Goal: Complete application form

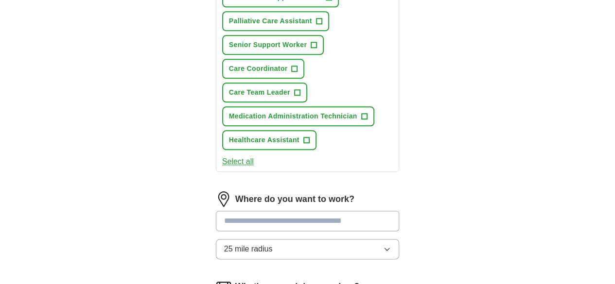
scroll to position [612, 0]
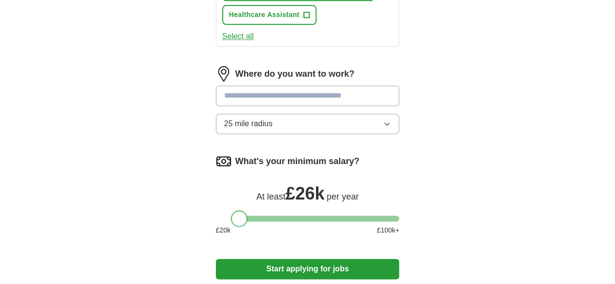
drag, startPoint x: 209, startPoint y: 137, endPoint x: 224, endPoint y: 149, distance: 19.0
click at [224, 154] on div "What's your minimum salary? At least £ 26k per year £ 20 k £ 100 k+" at bounding box center [308, 199] width 184 height 90
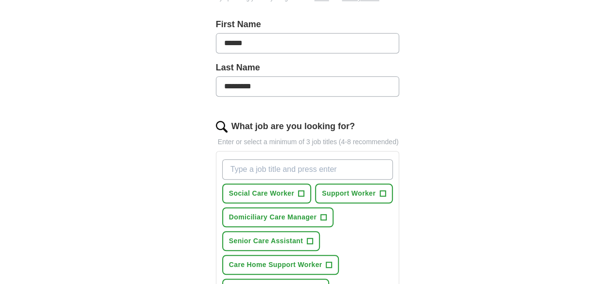
scroll to position [266, 0]
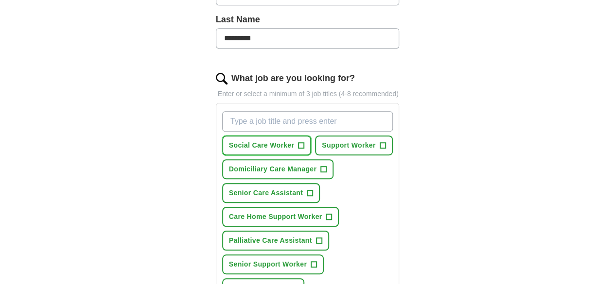
click at [299, 142] on span "+" at bounding box center [302, 146] width 6 height 8
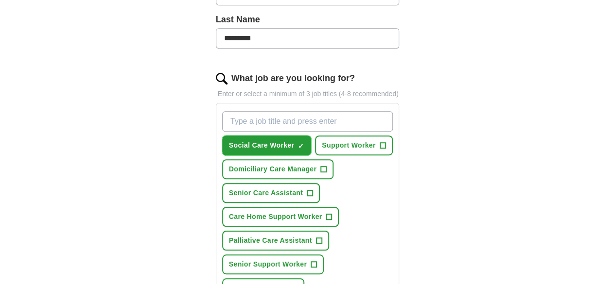
click at [281, 136] on button "Social Care Worker ✓ ×" at bounding box center [266, 146] width 89 height 20
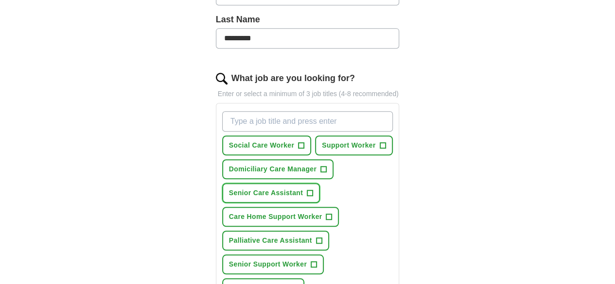
click at [320, 183] on button "Senior Care Assistant +" at bounding box center [271, 193] width 98 height 20
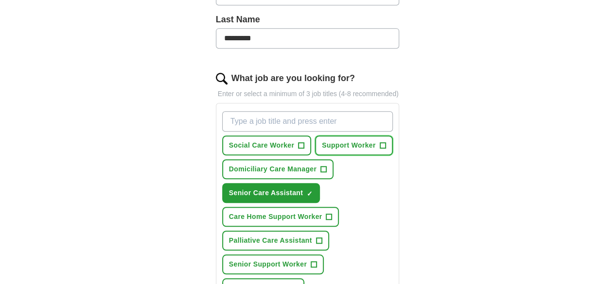
click at [338, 141] on span "Support Worker" at bounding box center [348, 146] width 53 height 10
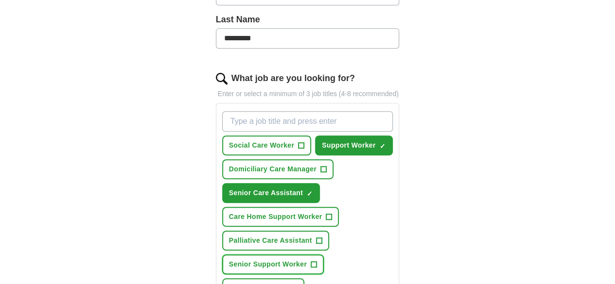
click at [307, 260] on span "Senior Support Worker" at bounding box center [268, 265] width 78 height 10
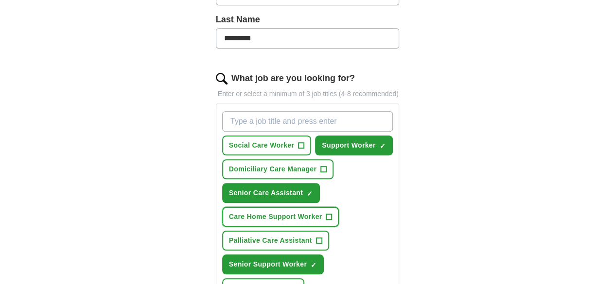
click at [275, 212] on span "Care Home Support Worker" at bounding box center [275, 217] width 93 height 10
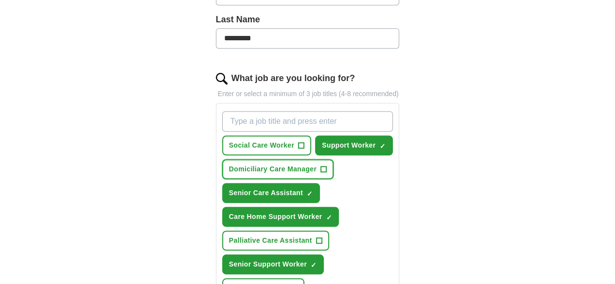
click at [275, 166] on button "Domiciliary Care Manager +" at bounding box center [277, 170] width 111 height 20
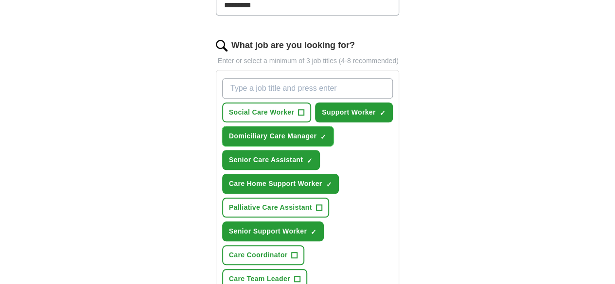
scroll to position [315, 0]
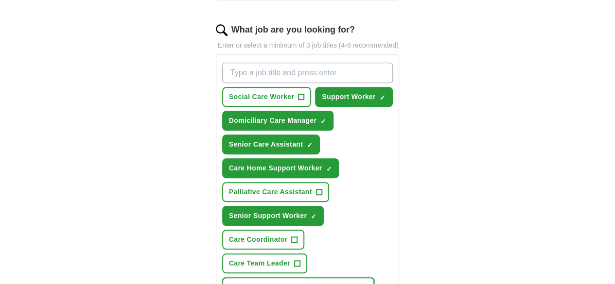
click at [297, 283] on span "Medication Administration Technician" at bounding box center [293, 288] width 128 height 10
click at [290, 259] on span "Care Team Leader" at bounding box center [259, 264] width 61 height 10
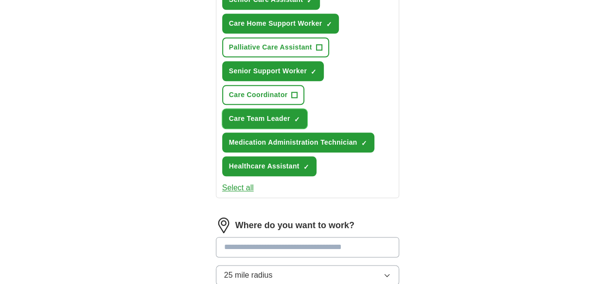
scroll to position [461, 0]
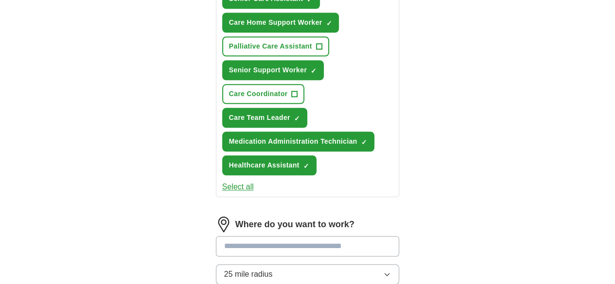
click at [288, 236] on input at bounding box center [308, 246] width 184 height 20
click at [291, 265] on button "25 mile radius" at bounding box center [308, 275] width 184 height 20
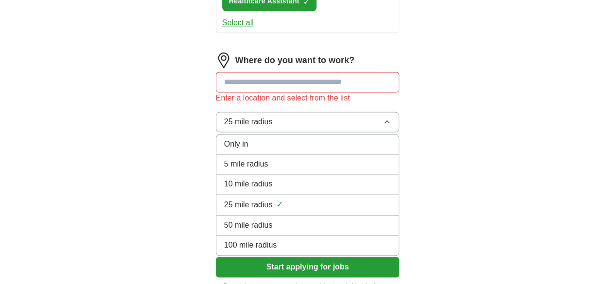
scroll to position [656, 0]
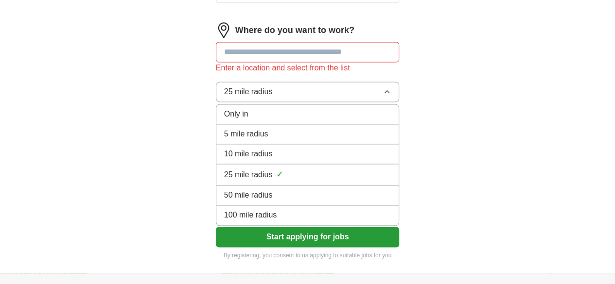
click at [276, 210] on div "100 mile radius" at bounding box center [307, 216] width 167 height 12
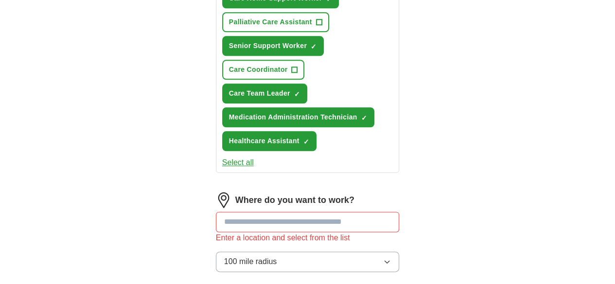
scroll to position [473, 0]
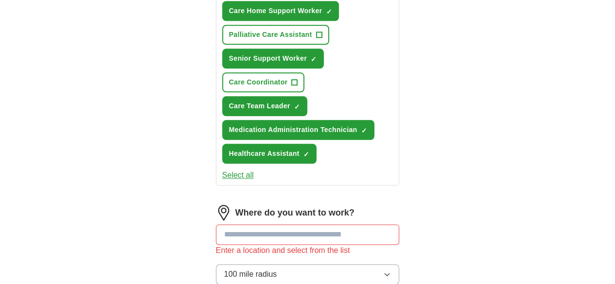
click at [288, 225] on input at bounding box center [308, 235] width 184 height 20
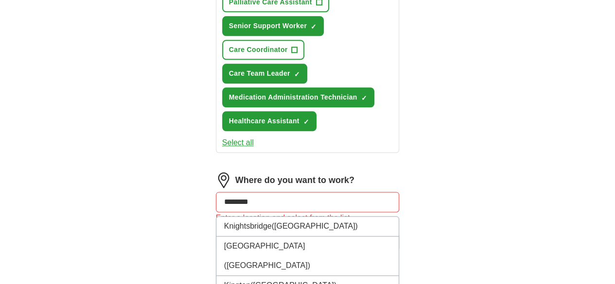
scroll to position [505, 0]
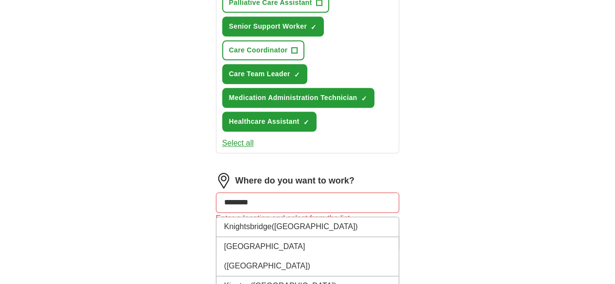
type input "********"
drag, startPoint x: 232, startPoint y: 119, endPoint x: 102, endPoint y: 114, distance: 130.4
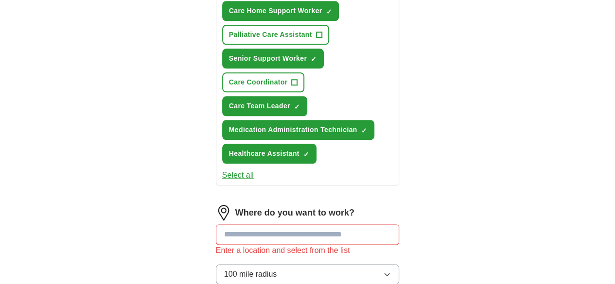
scroll to position [570, 0]
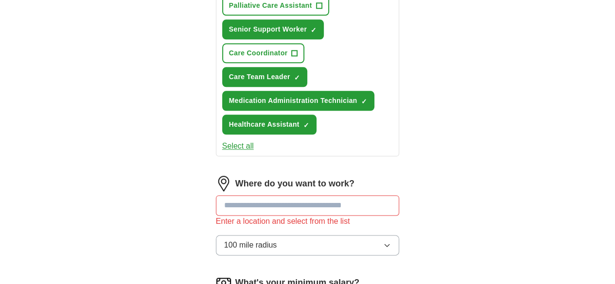
scroll to position [424, 0]
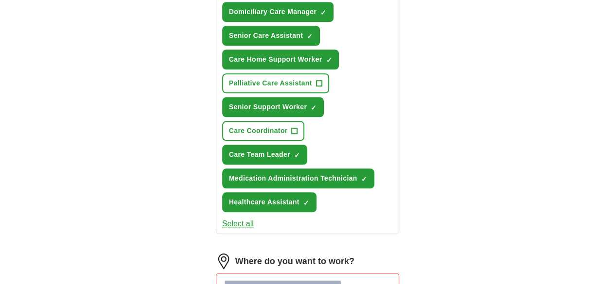
click at [331, 273] on input at bounding box center [308, 283] width 184 height 20
type input "********"
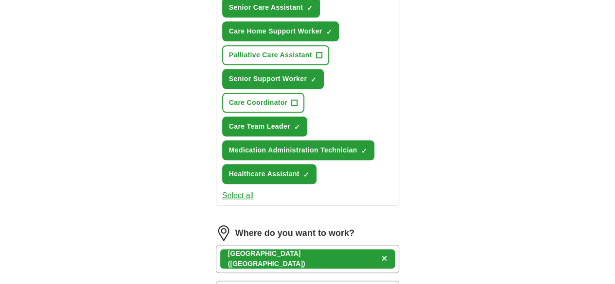
scroll to position [473, 0]
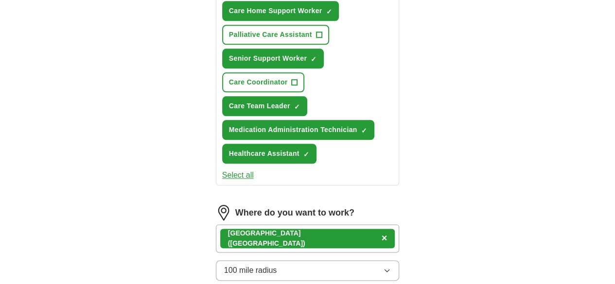
click at [317, 225] on div "[GEOGRAPHIC_DATA] ([GEOGRAPHIC_DATA]) ×" at bounding box center [308, 239] width 184 height 28
drag, startPoint x: 300, startPoint y: 159, endPoint x: 287, endPoint y: 158, distance: 12.7
click at [298, 225] on div "[GEOGRAPHIC_DATA] ([GEOGRAPHIC_DATA]) ×" at bounding box center [308, 239] width 184 height 28
drag, startPoint x: 286, startPoint y: 158, endPoint x: 279, endPoint y: 153, distance: 8.4
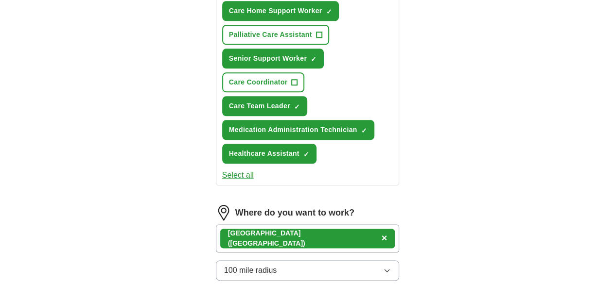
click at [283, 225] on div "[GEOGRAPHIC_DATA] ([GEOGRAPHIC_DATA]) ×" at bounding box center [308, 239] width 184 height 28
click at [277, 225] on div "[GEOGRAPHIC_DATA] ([GEOGRAPHIC_DATA]) ×" at bounding box center [308, 239] width 184 height 28
click at [285, 225] on div "[GEOGRAPHIC_DATA] ([GEOGRAPHIC_DATA]) ×" at bounding box center [308, 239] width 184 height 28
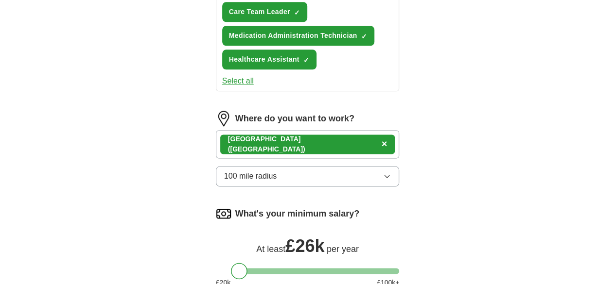
scroll to position [570, 0]
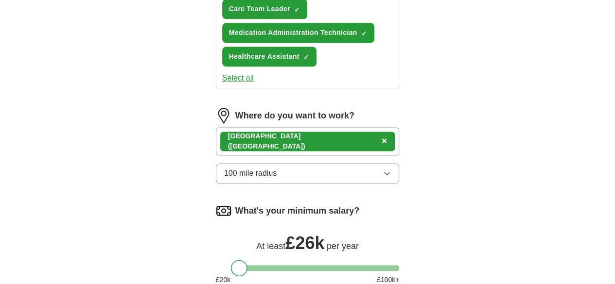
click at [382, 136] on span "×" at bounding box center [385, 141] width 6 height 11
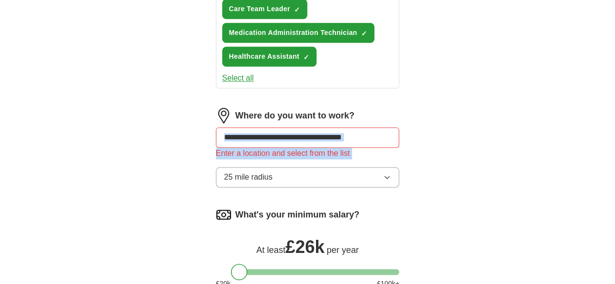
click at [355, 127] on input at bounding box center [308, 137] width 184 height 20
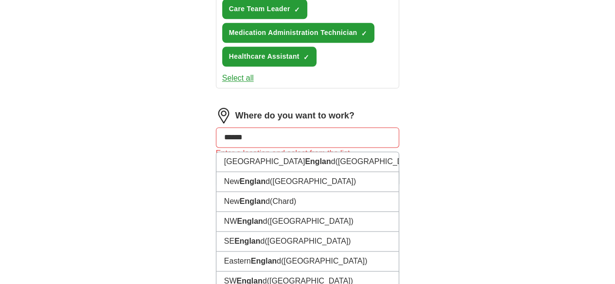
type input "*******"
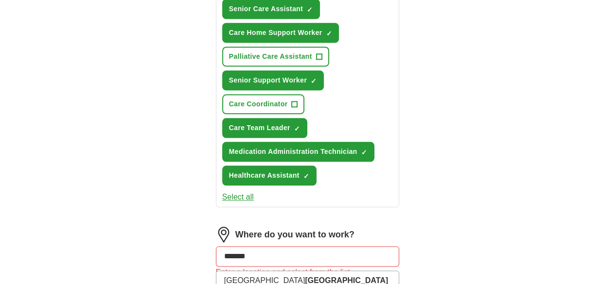
scroll to position [471, 0]
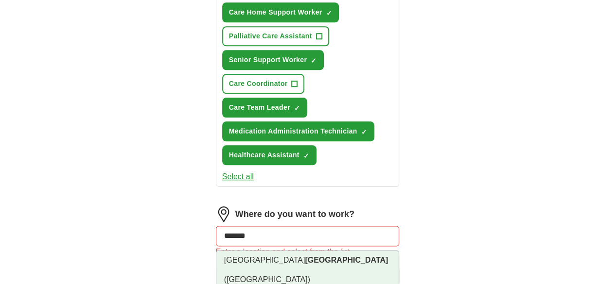
click at [293, 251] on li "[GEOGRAPHIC_DATA] ([GEOGRAPHIC_DATA])" at bounding box center [307, 270] width 183 height 39
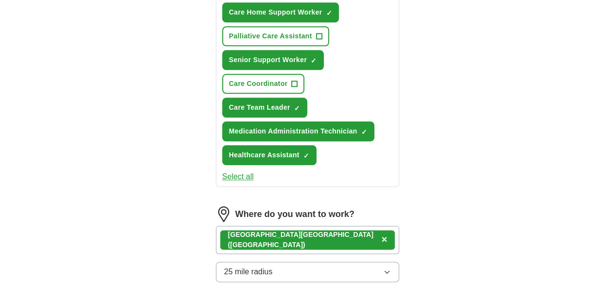
click at [319, 226] on div "[GEOGRAPHIC_DATA] ([GEOGRAPHIC_DATA]) ×" at bounding box center [308, 240] width 184 height 28
click at [291, 262] on button "25 mile radius" at bounding box center [308, 272] width 184 height 20
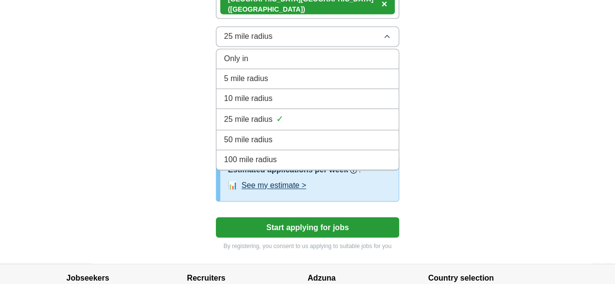
scroll to position [709, 0]
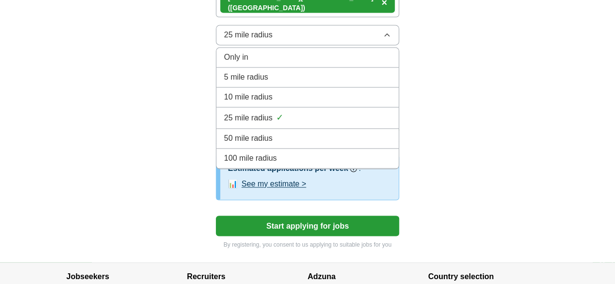
click at [273, 153] on div "100 mile radius" at bounding box center [307, 159] width 167 height 12
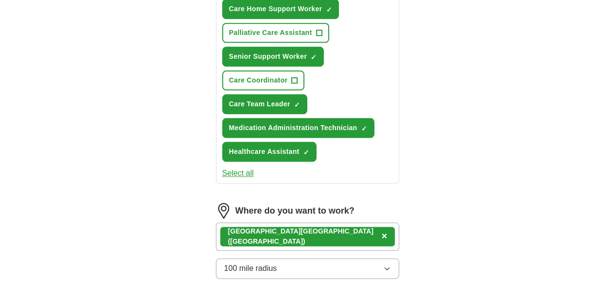
scroll to position [465, 0]
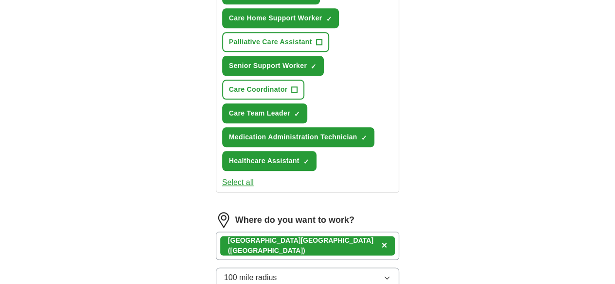
click at [332, 232] on div "[GEOGRAPHIC_DATA] ([GEOGRAPHIC_DATA]) ×" at bounding box center [308, 246] width 184 height 28
click at [298, 236] on div "[GEOGRAPHIC_DATA] ([GEOGRAPHIC_DATA]) ×" at bounding box center [307, 245] width 175 height 19
click at [382, 240] on span "×" at bounding box center [385, 245] width 6 height 11
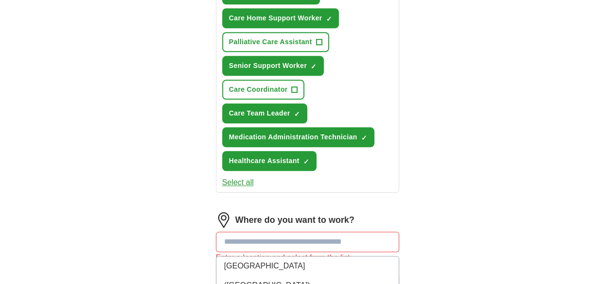
click at [289, 232] on input at bounding box center [308, 242] width 184 height 20
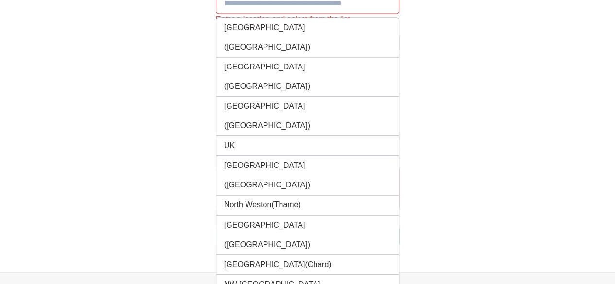
scroll to position [709, 0]
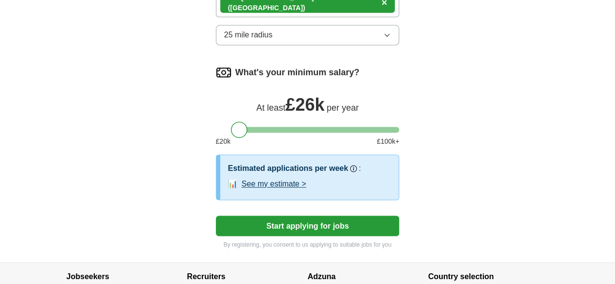
scroll to position [705, 0]
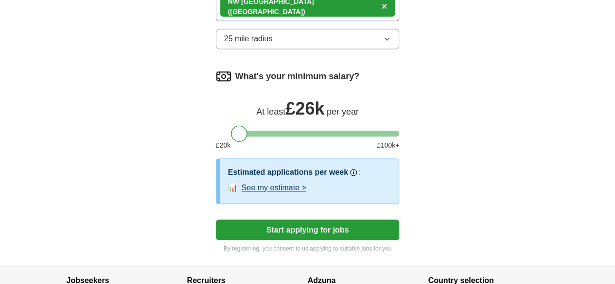
click at [301, 220] on button "Start applying for jobs" at bounding box center [308, 230] width 184 height 20
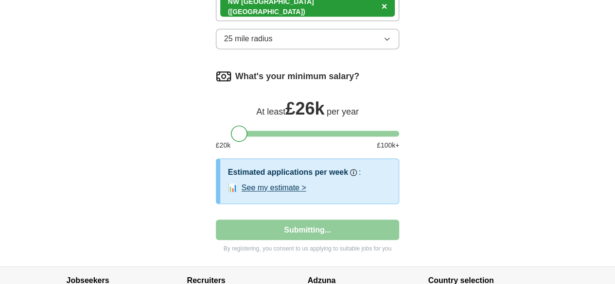
select select "**"
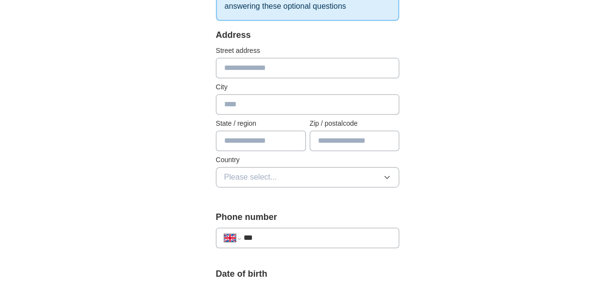
scroll to position [146, 0]
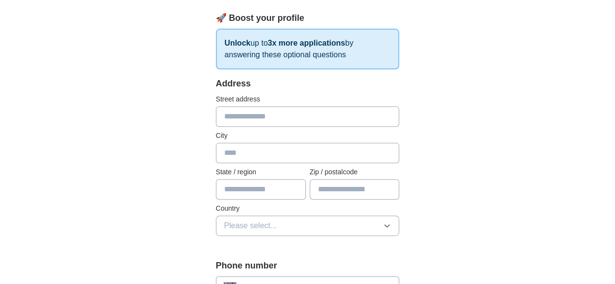
click at [280, 110] on input "text" at bounding box center [308, 117] width 184 height 20
type input "**********"
type input "*******"
type input "********"
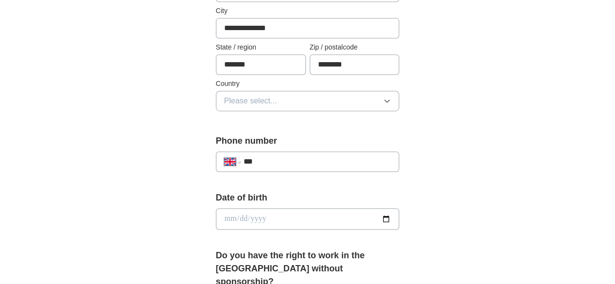
scroll to position [292, 0]
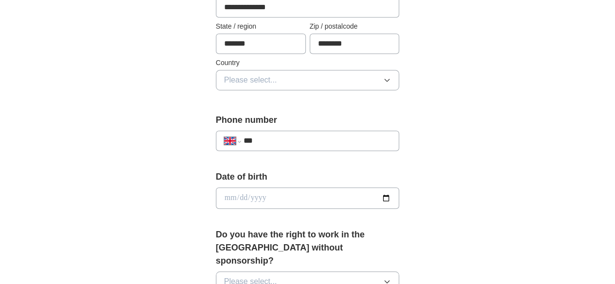
click at [288, 75] on button "Please select..." at bounding box center [308, 80] width 184 height 20
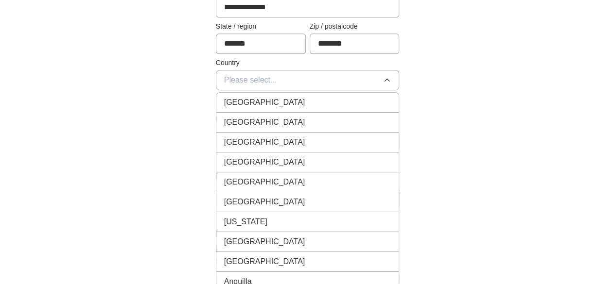
click at [282, 101] on div "[GEOGRAPHIC_DATA]" at bounding box center [307, 103] width 167 height 12
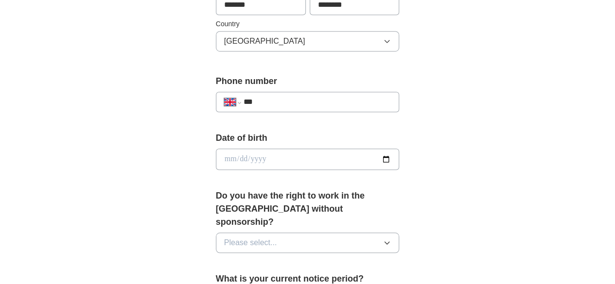
scroll to position [389, 0]
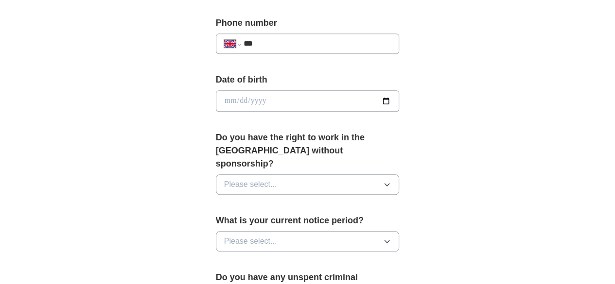
click at [296, 50] on div "**********" at bounding box center [308, 44] width 184 height 20
click at [296, 44] on input "***" at bounding box center [318, 44] width 148 height 12
type input "**********"
click at [275, 94] on input "date" at bounding box center [308, 100] width 184 height 21
click at [400, 100] on input "date" at bounding box center [308, 100] width 184 height 21
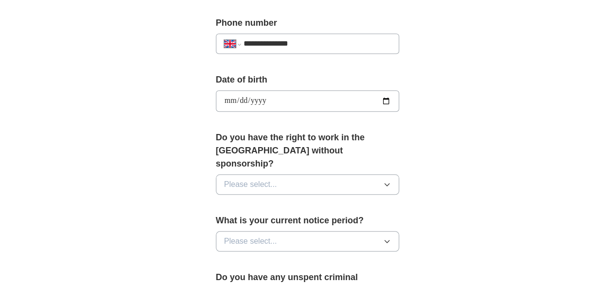
type input "**********"
click at [302, 175] on button "Please select..." at bounding box center [308, 185] width 184 height 20
click at [279, 221] on div "No" at bounding box center [307, 227] width 167 height 12
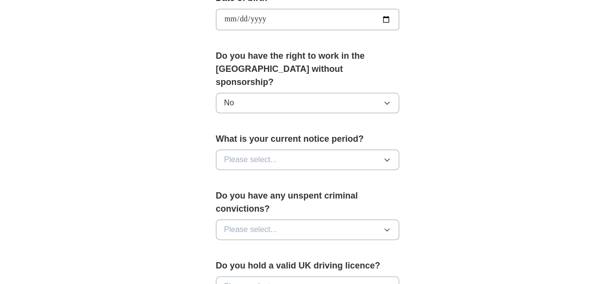
scroll to position [486, 0]
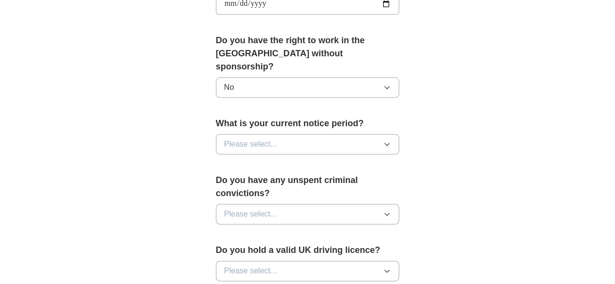
click at [264, 134] on button "Please select..." at bounding box center [308, 144] width 184 height 20
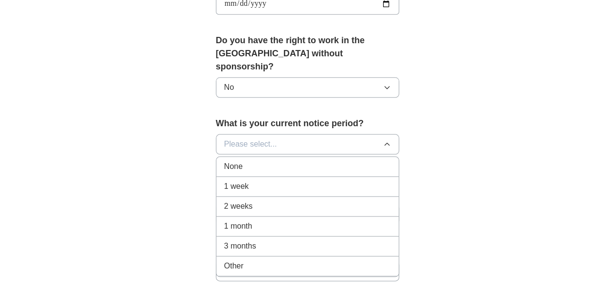
click at [262, 201] on div "2 weeks" at bounding box center [307, 207] width 167 height 12
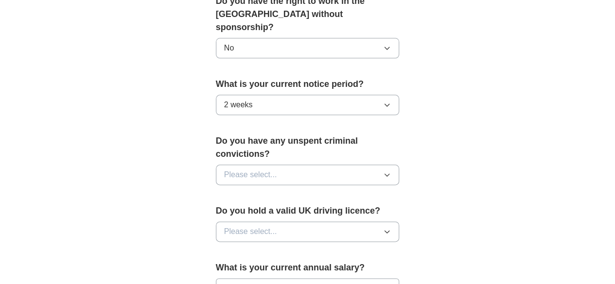
scroll to position [584, 0]
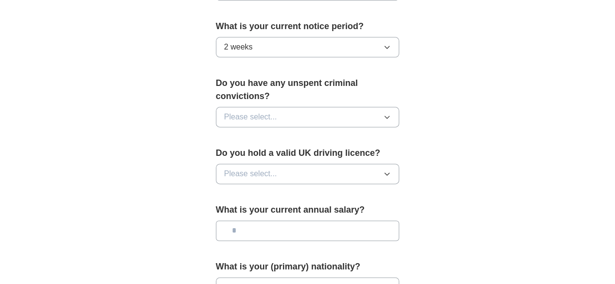
click at [310, 107] on button "Please select..." at bounding box center [308, 117] width 184 height 20
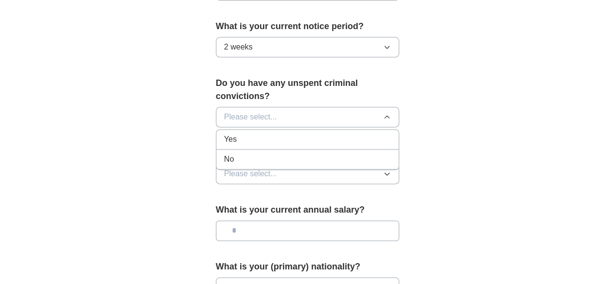
click at [300, 154] on div "No" at bounding box center [307, 160] width 167 height 12
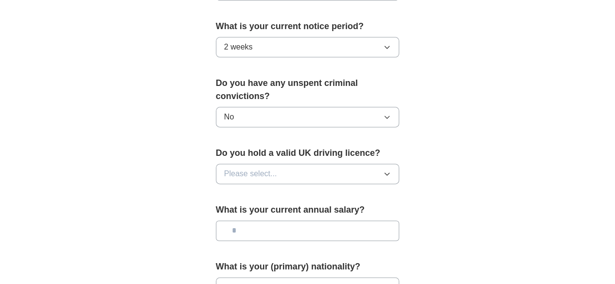
click at [303, 164] on button "Please select..." at bounding box center [308, 174] width 184 height 20
click at [297, 211] on div "No" at bounding box center [307, 217] width 167 height 12
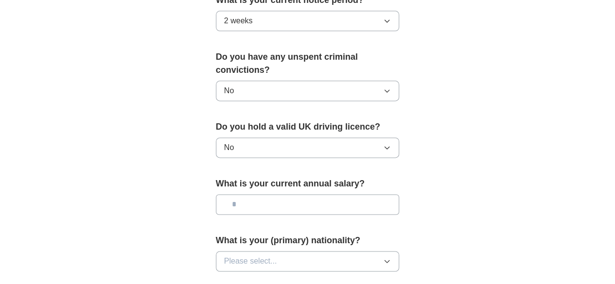
scroll to position [632, 0]
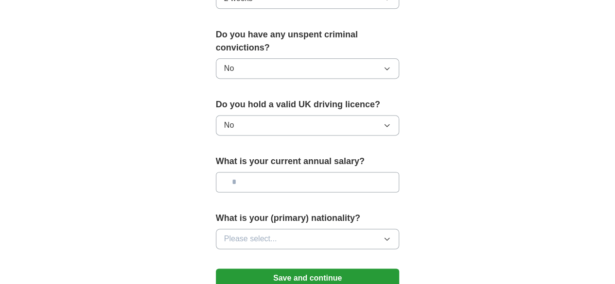
click at [308, 172] on input "text" at bounding box center [308, 182] width 184 height 20
type input "*******"
click at [277, 229] on button "Please select..." at bounding box center [308, 239] width 184 height 20
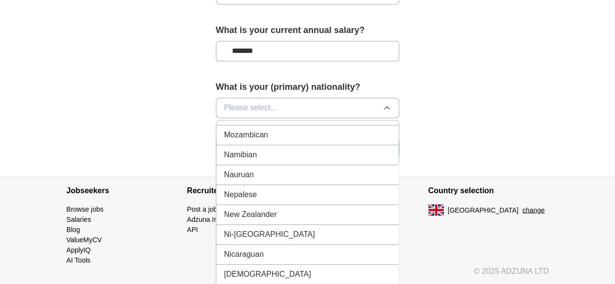
scroll to position [2407, 0]
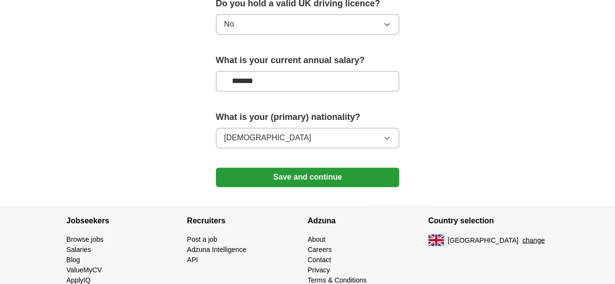
click at [358, 168] on button "Save and continue" at bounding box center [308, 177] width 184 height 19
